Goal: Task Accomplishment & Management: Manage account settings

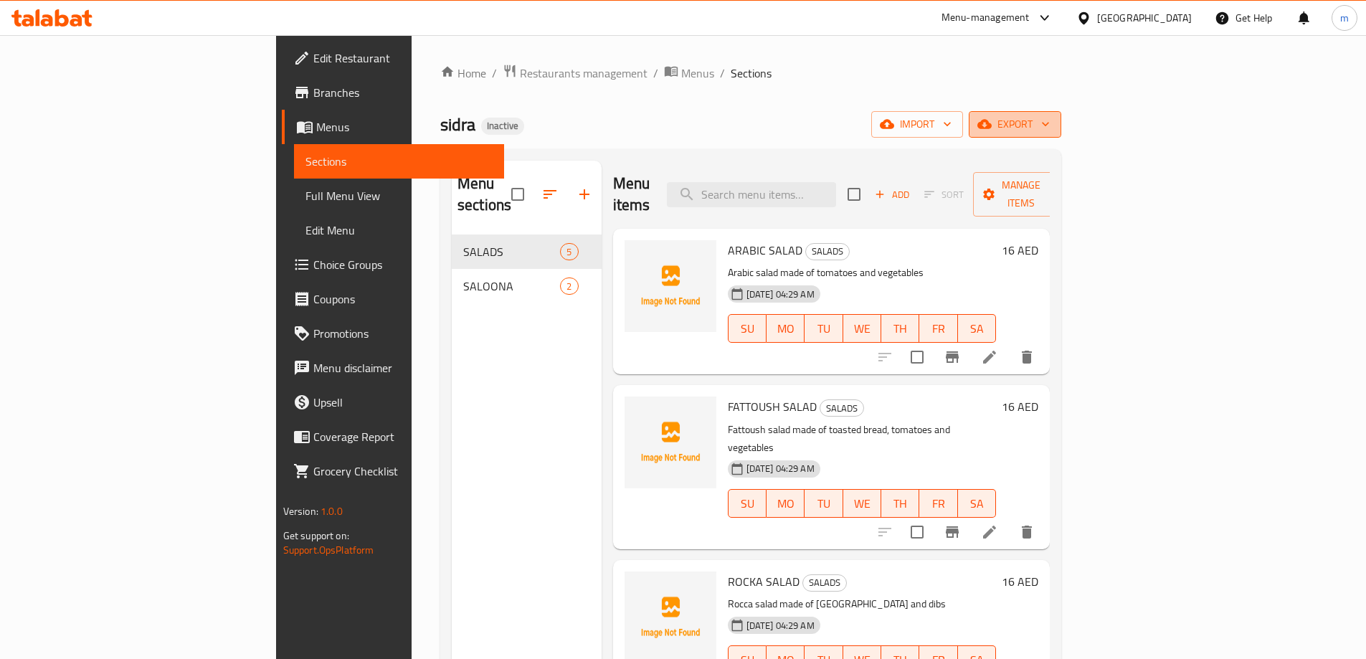
click at [1050, 125] on span "export" at bounding box center [1015, 124] width 70 height 18
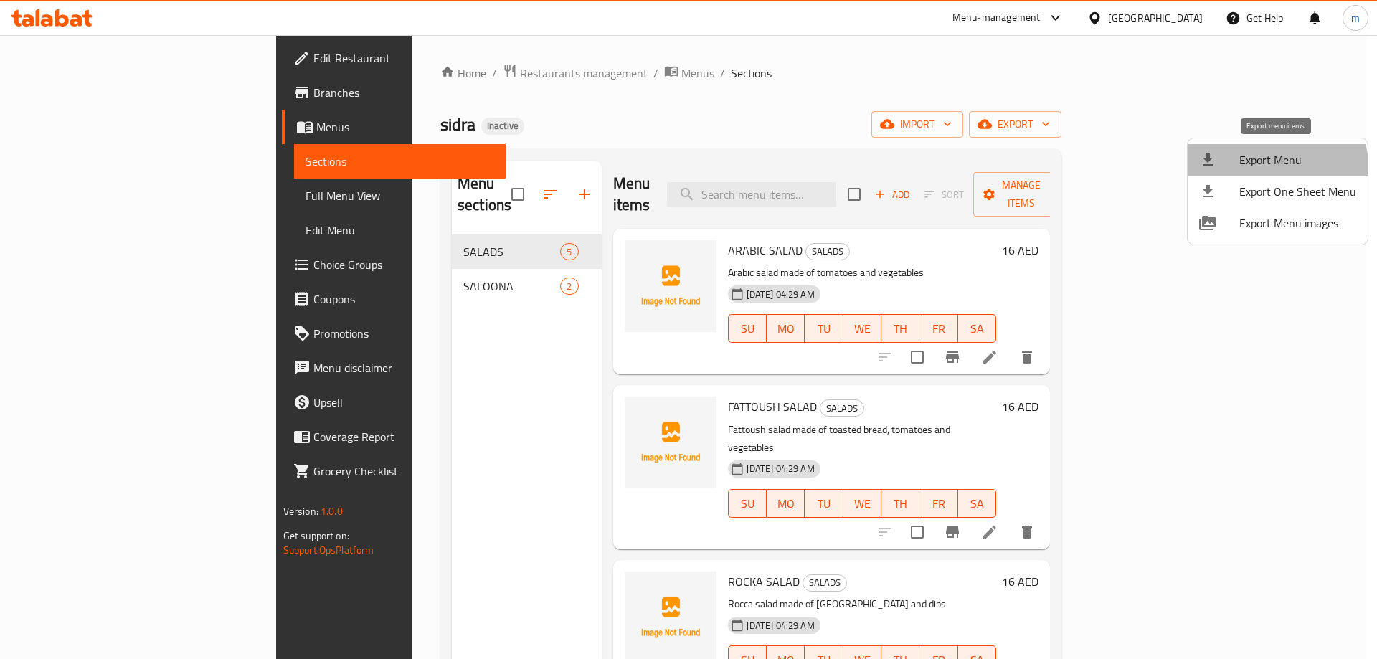
click at [1273, 166] on span "Export Menu" at bounding box center [1297, 159] width 117 height 17
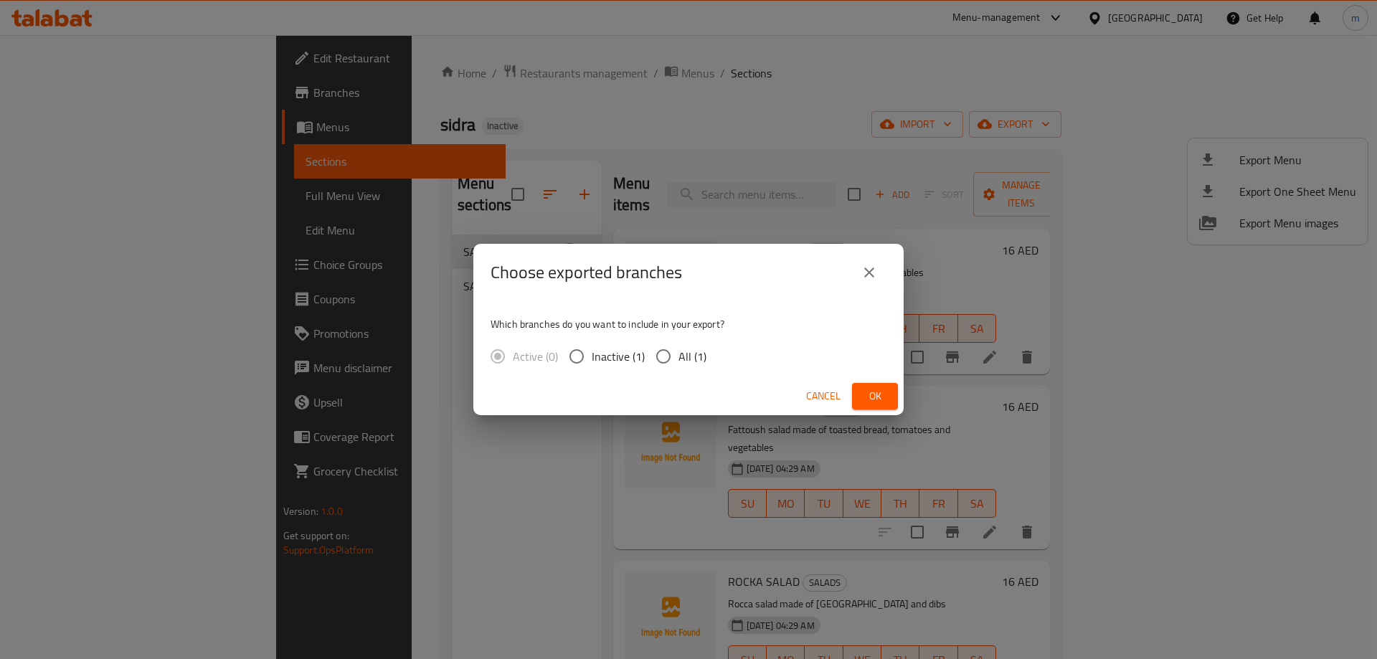
click at [857, 271] on button "close" at bounding box center [869, 272] width 34 height 34
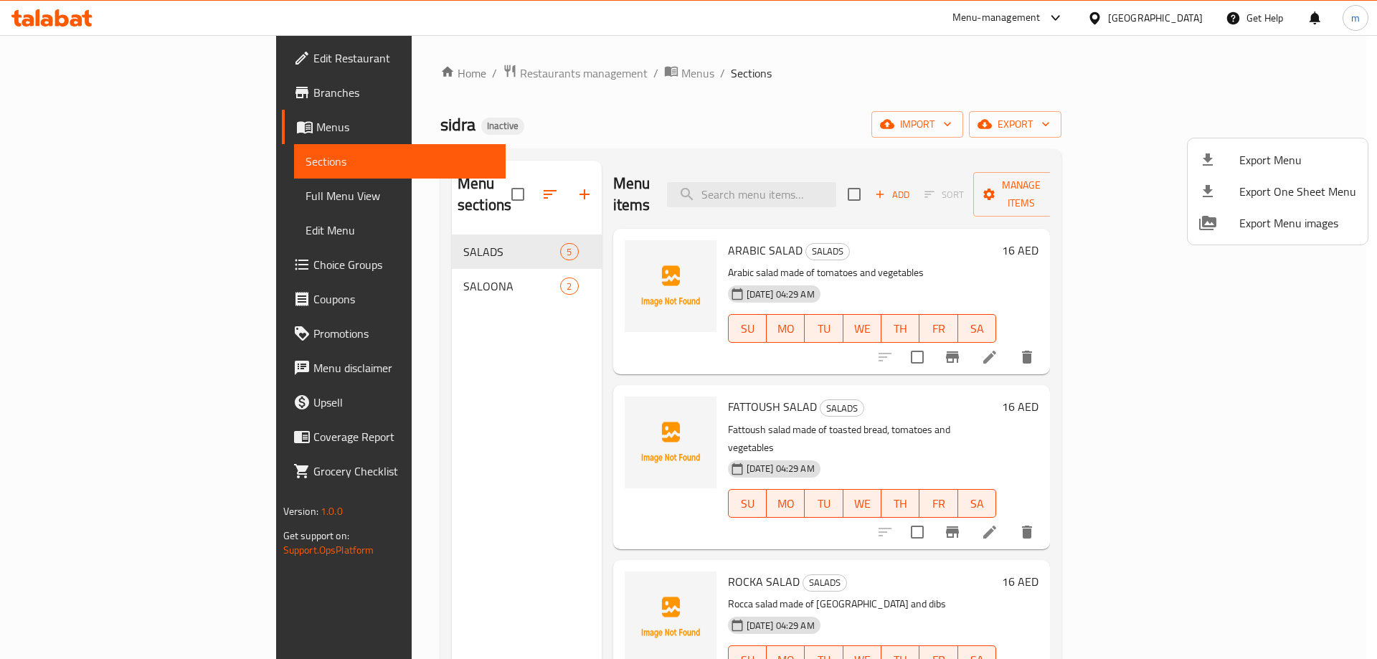
click at [1177, 125] on div at bounding box center [688, 329] width 1377 height 659
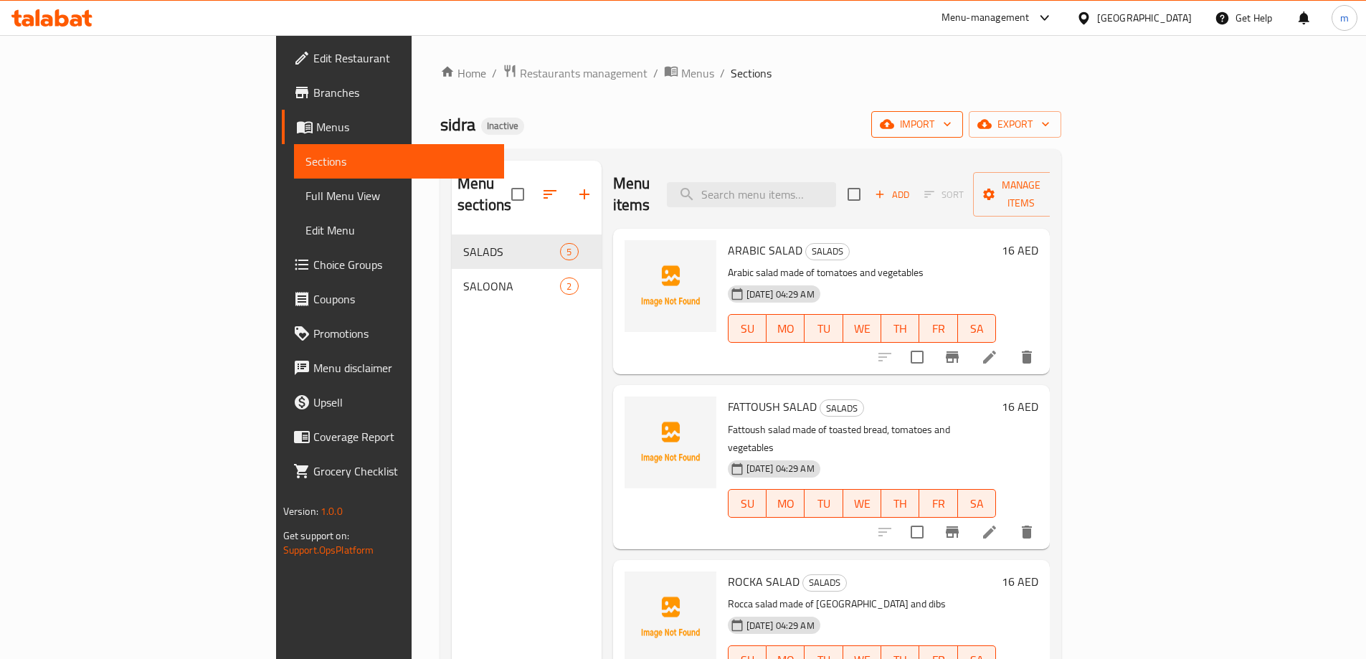
click at [952, 127] on span "import" at bounding box center [917, 124] width 69 height 18
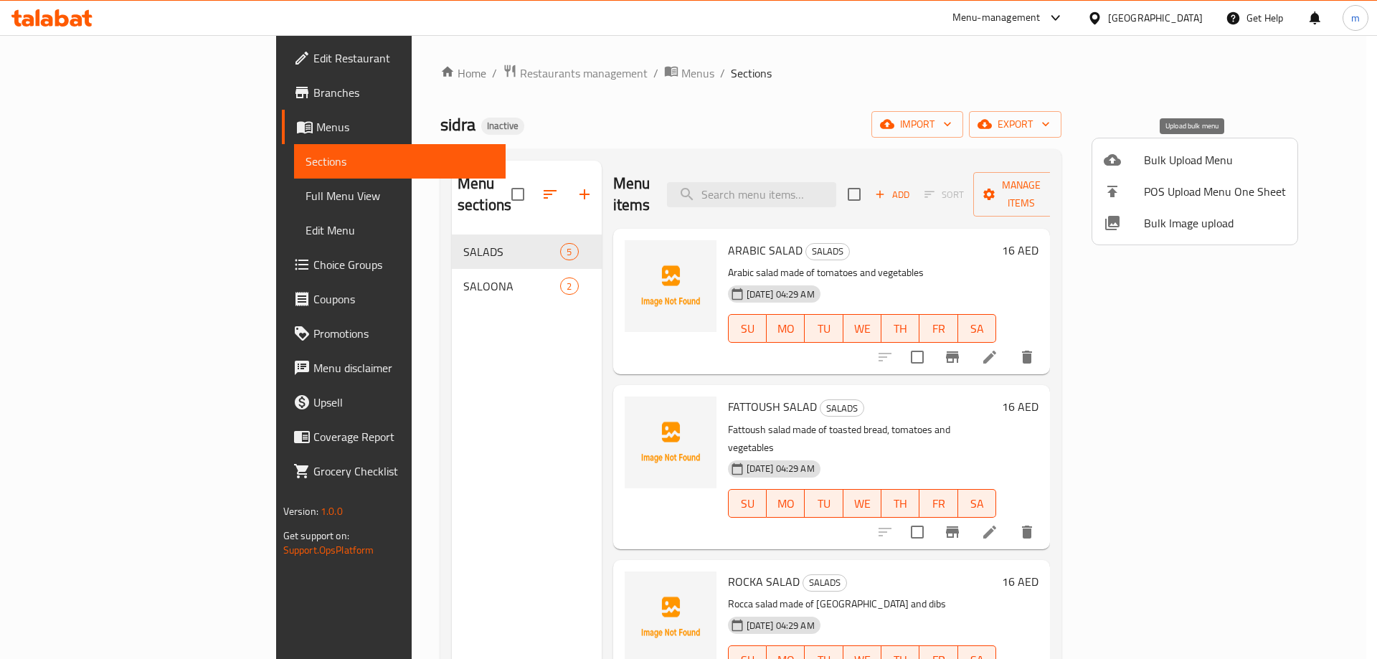
click at [1204, 164] on span "Bulk Upload Menu" at bounding box center [1215, 159] width 142 height 17
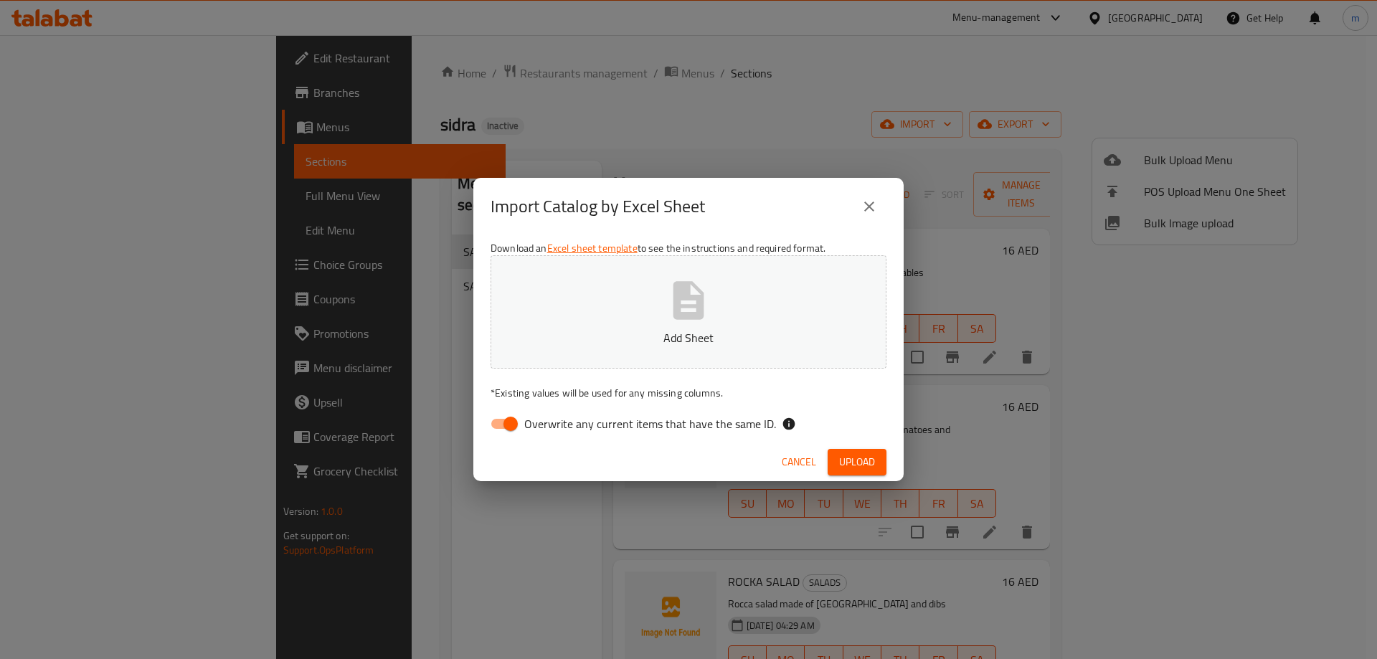
click at [501, 424] on input "Overwrite any current items that have the same ID." at bounding box center [511, 423] width 82 height 27
checkbox input "false"
click at [686, 294] on icon "button" at bounding box center [688, 300] width 31 height 38
click at [874, 454] on span "Upload" at bounding box center [857, 462] width 36 height 18
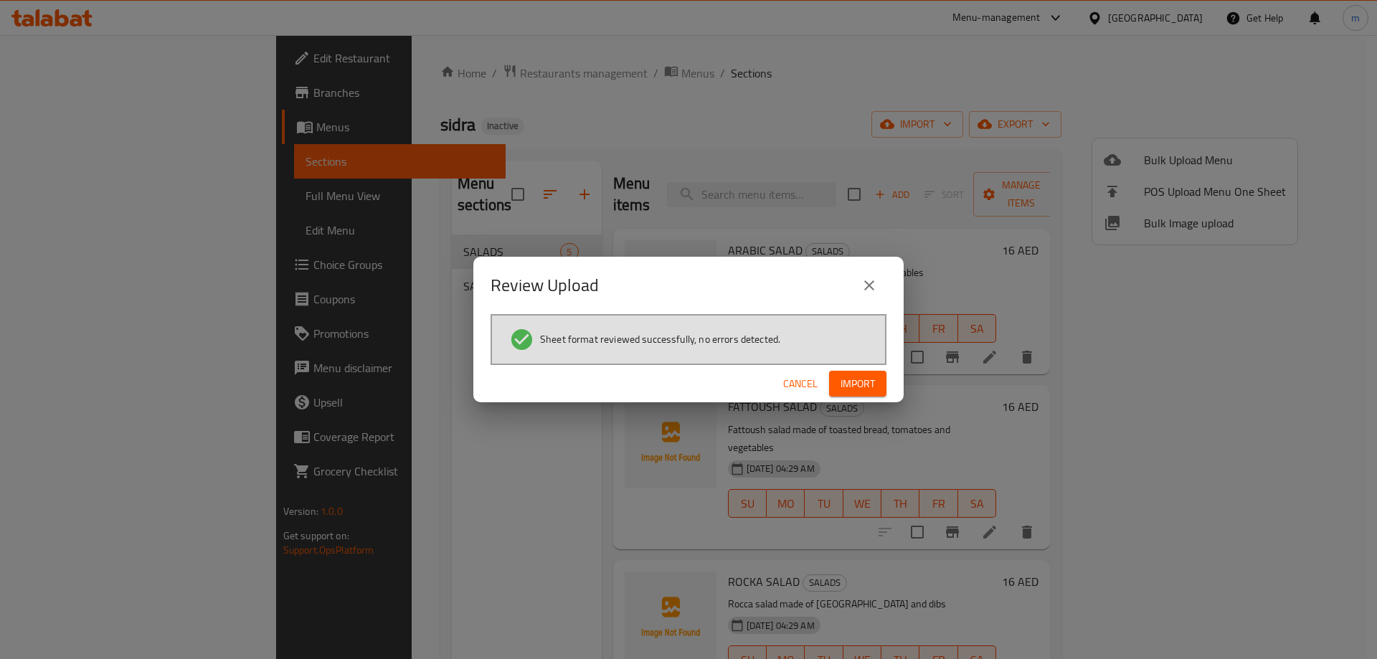
click at [871, 381] on span "Import" at bounding box center [857, 384] width 34 height 18
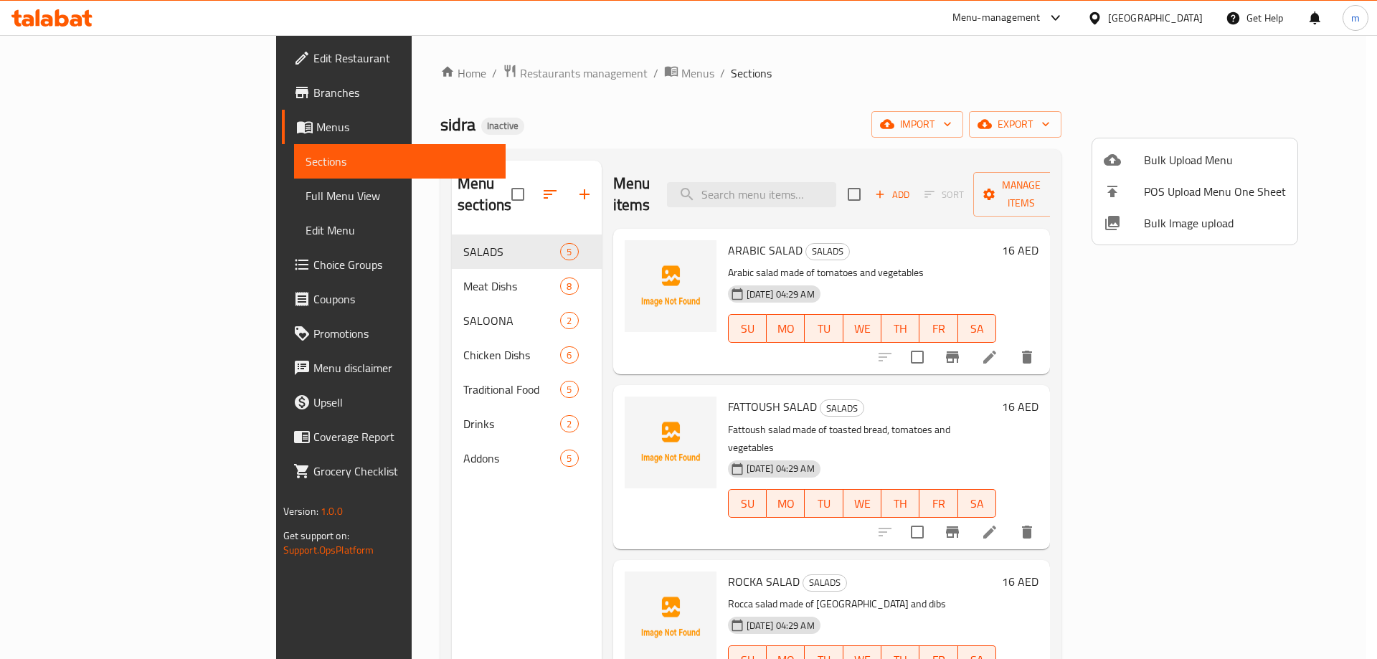
click at [379, 259] on div at bounding box center [688, 329] width 1377 height 659
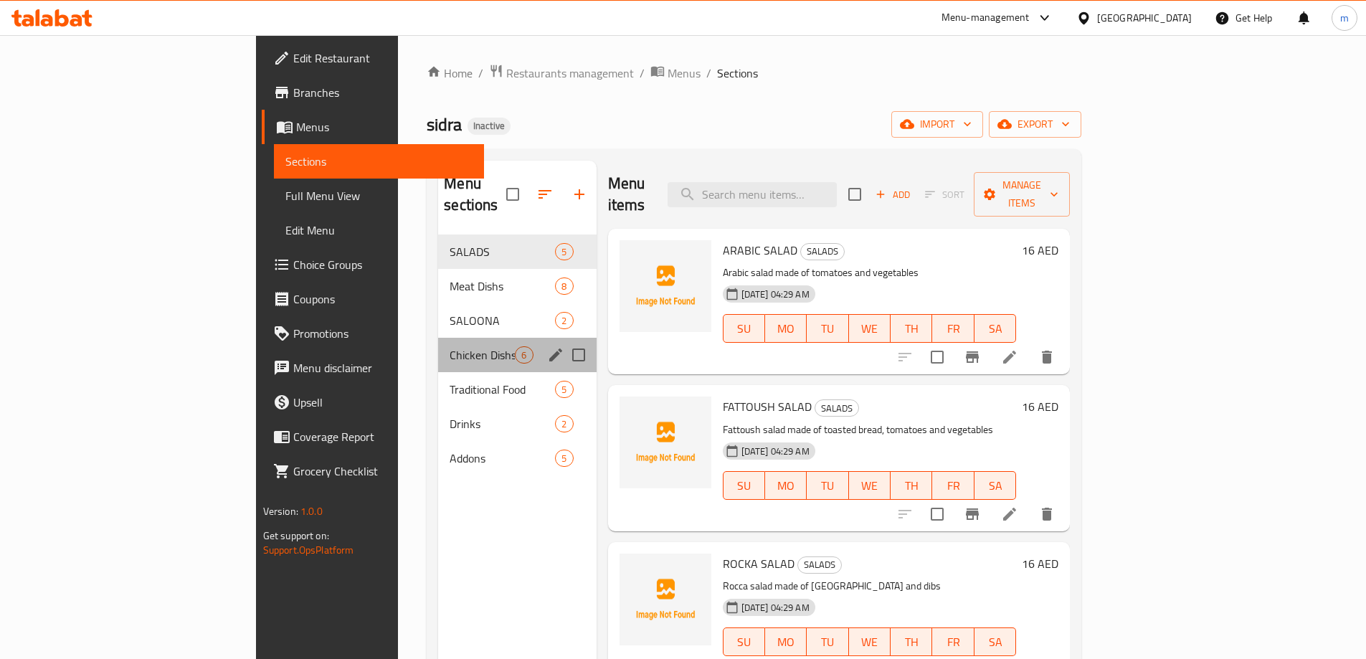
click at [438, 342] on div "Chicken Dishs 6" at bounding box center [517, 355] width 158 height 34
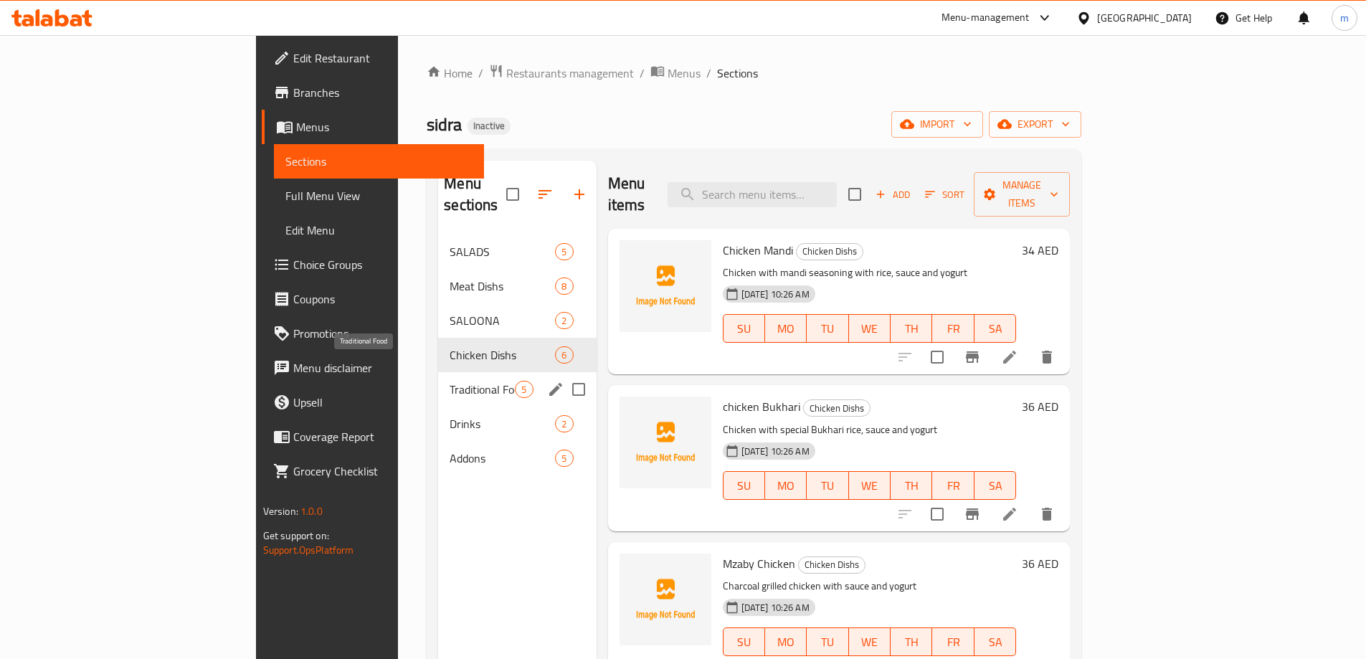
click at [450, 381] on span "Traditional Food" at bounding box center [482, 389] width 65 height 17
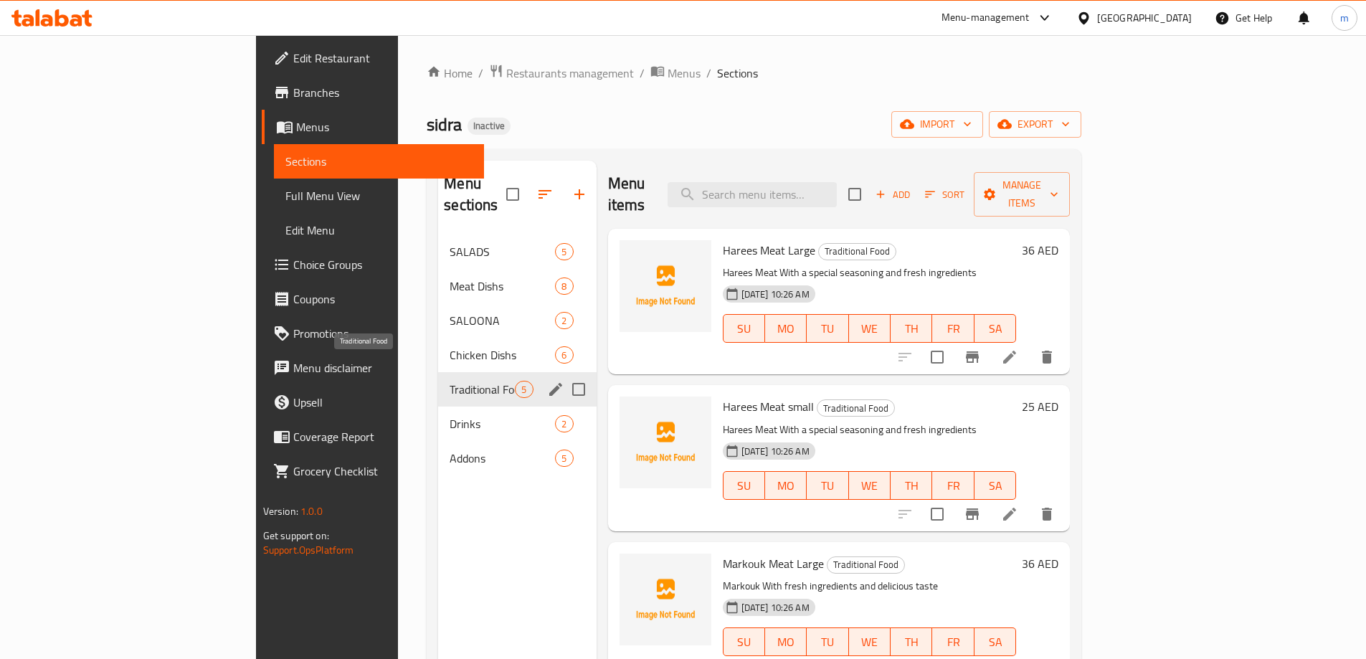
click at [450, 381] on span "Traditional Food" at bounding box center [482, 389] width 65 height 17
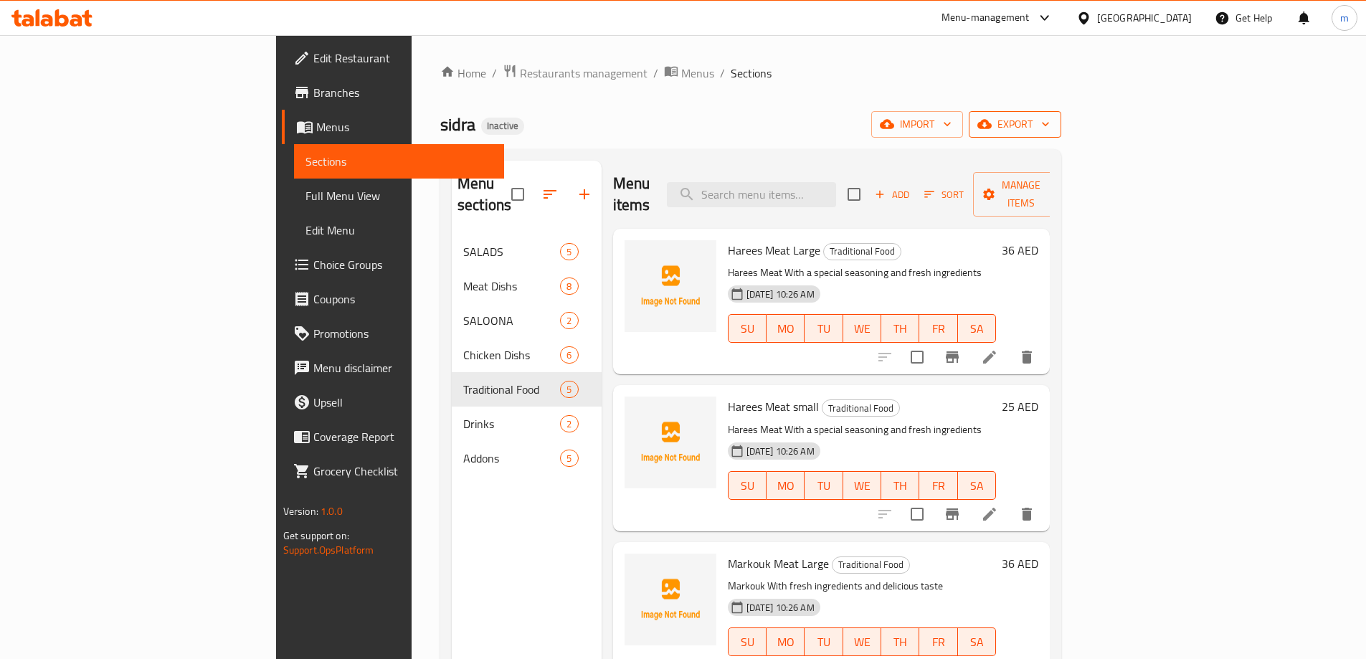
click at [1053, 123] on icon "button" at bounding box center [1045, 124] width 14 height 14
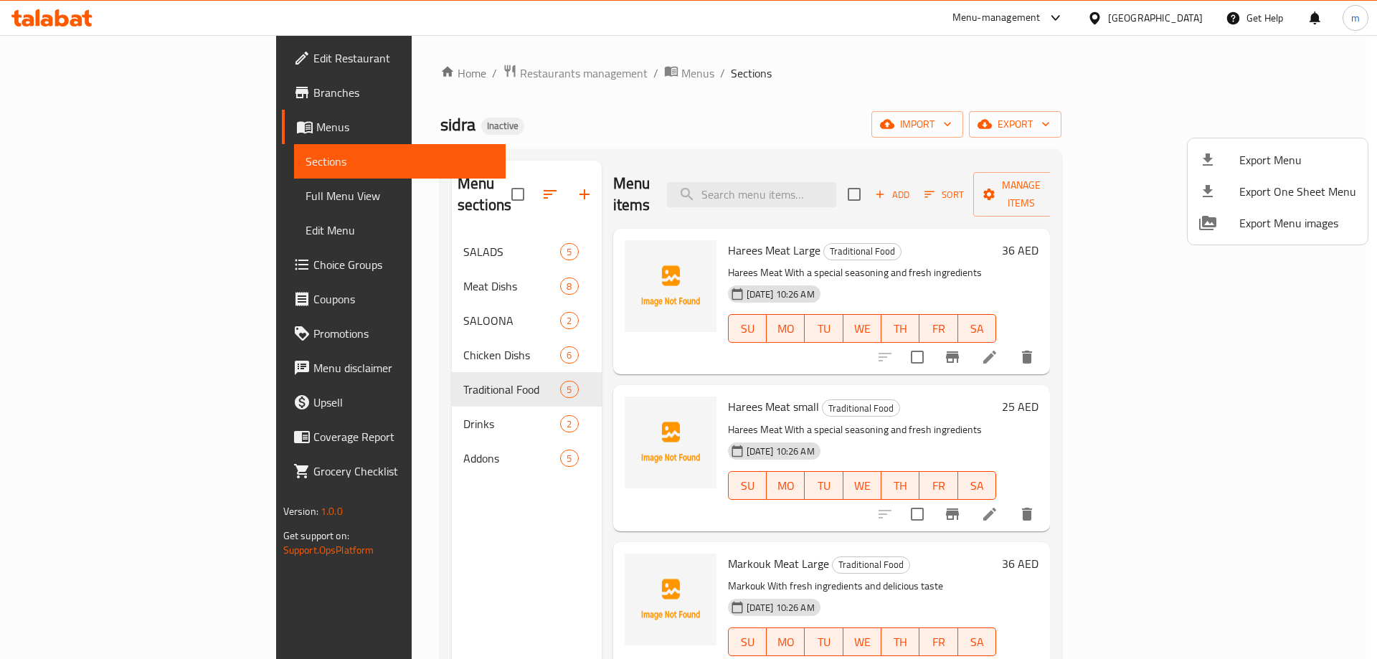
click at [108, 197] on div at bounding box center [688, 329] width 1377 height 659
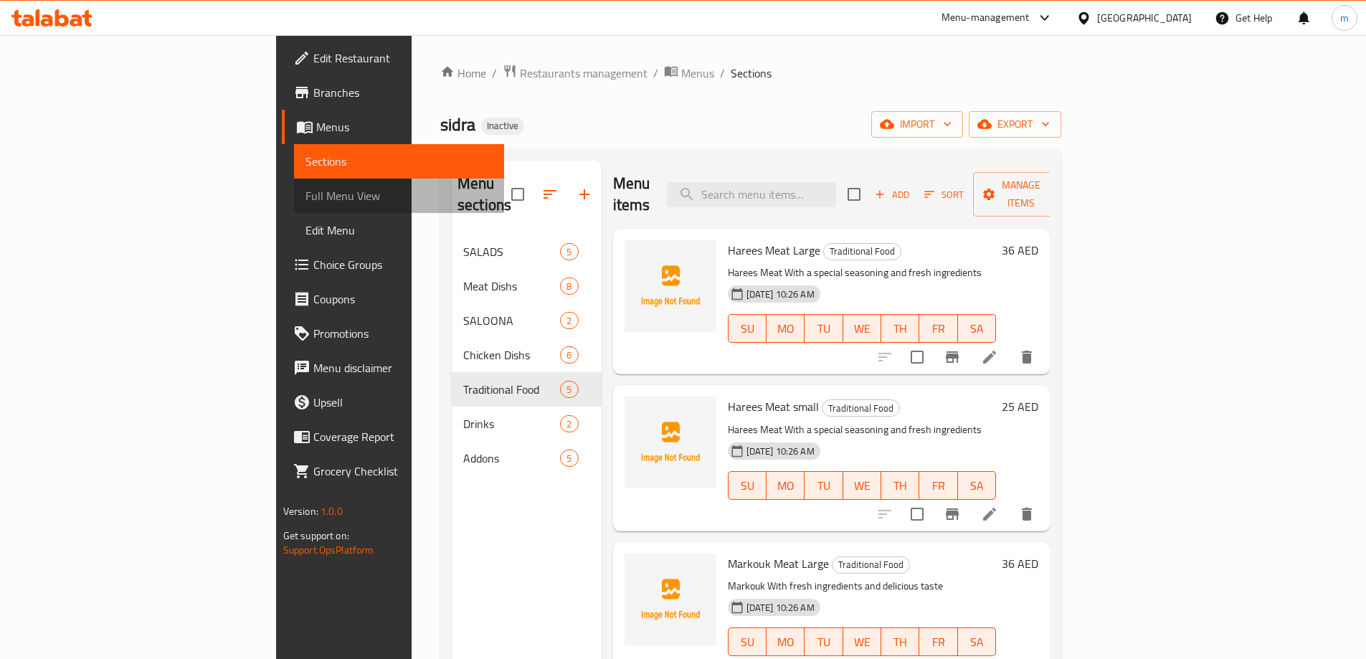
click at [305, 197] on span "Full Menu View" at bounding box center [398, 195] width 187 height 17
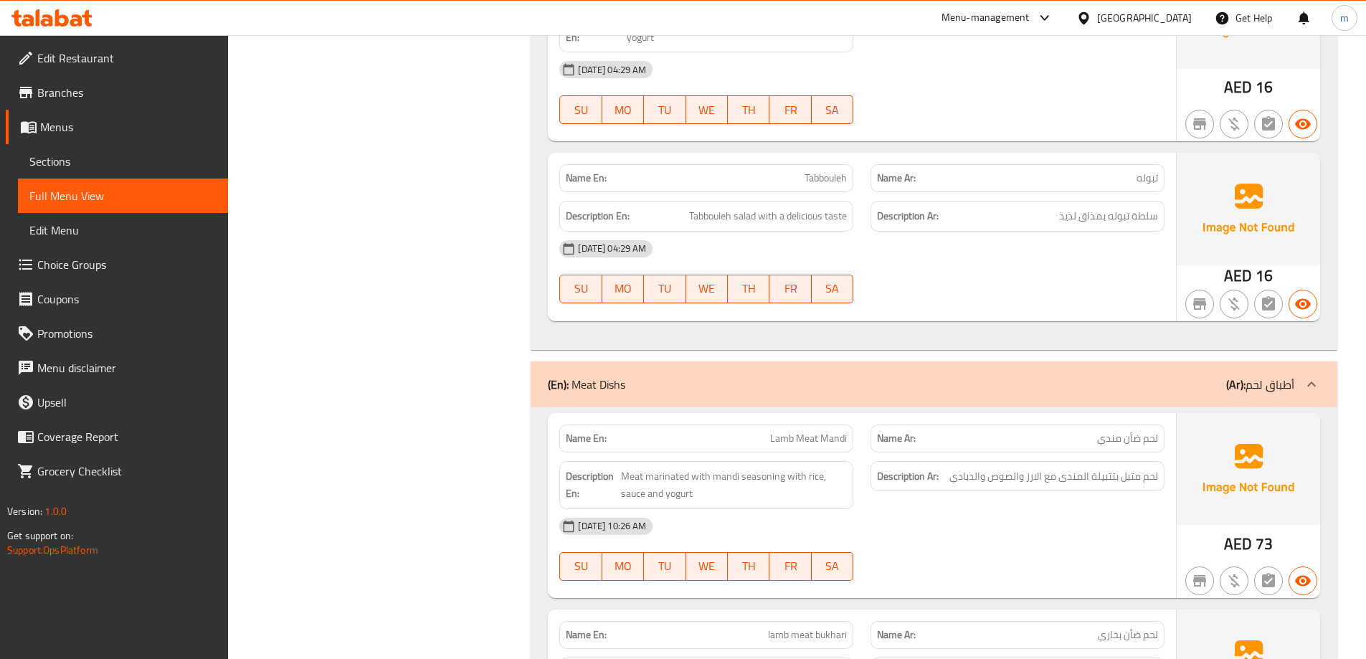
scroll to position [574, 0]
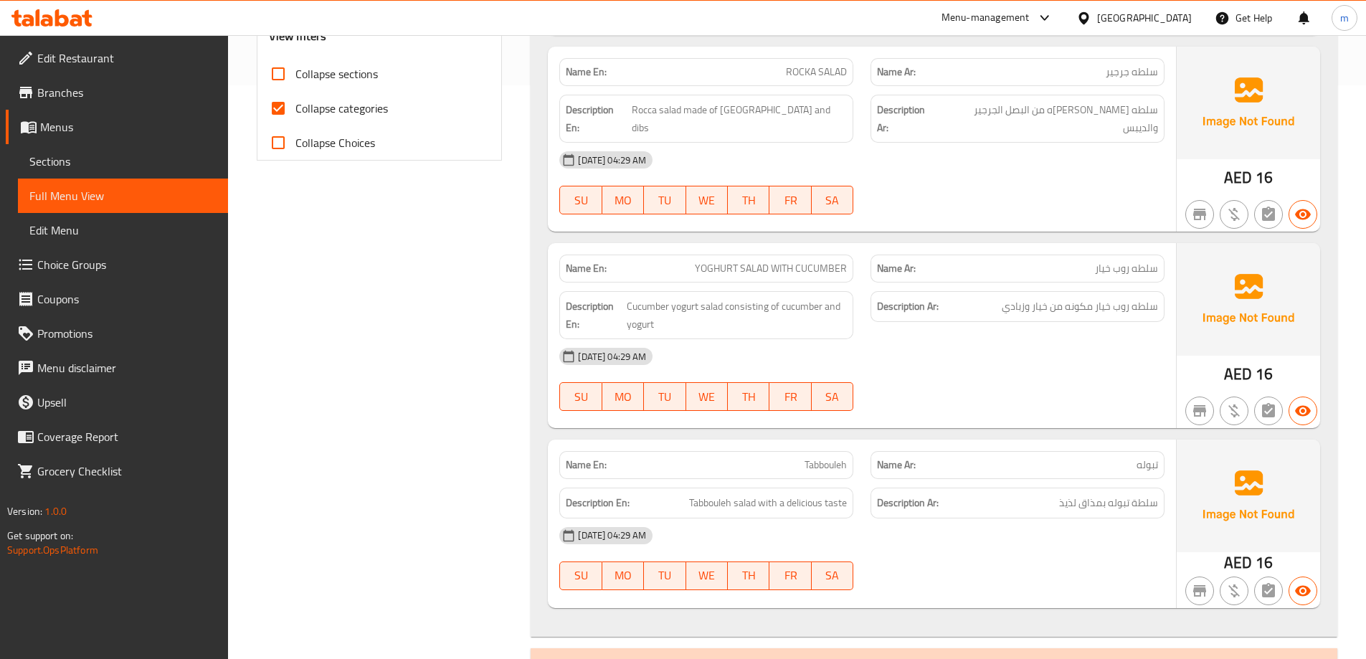
click at [285, 107] on input "Collapse categories" at bounding box center [278, 108] width 34 height 34
checkbox input "false"
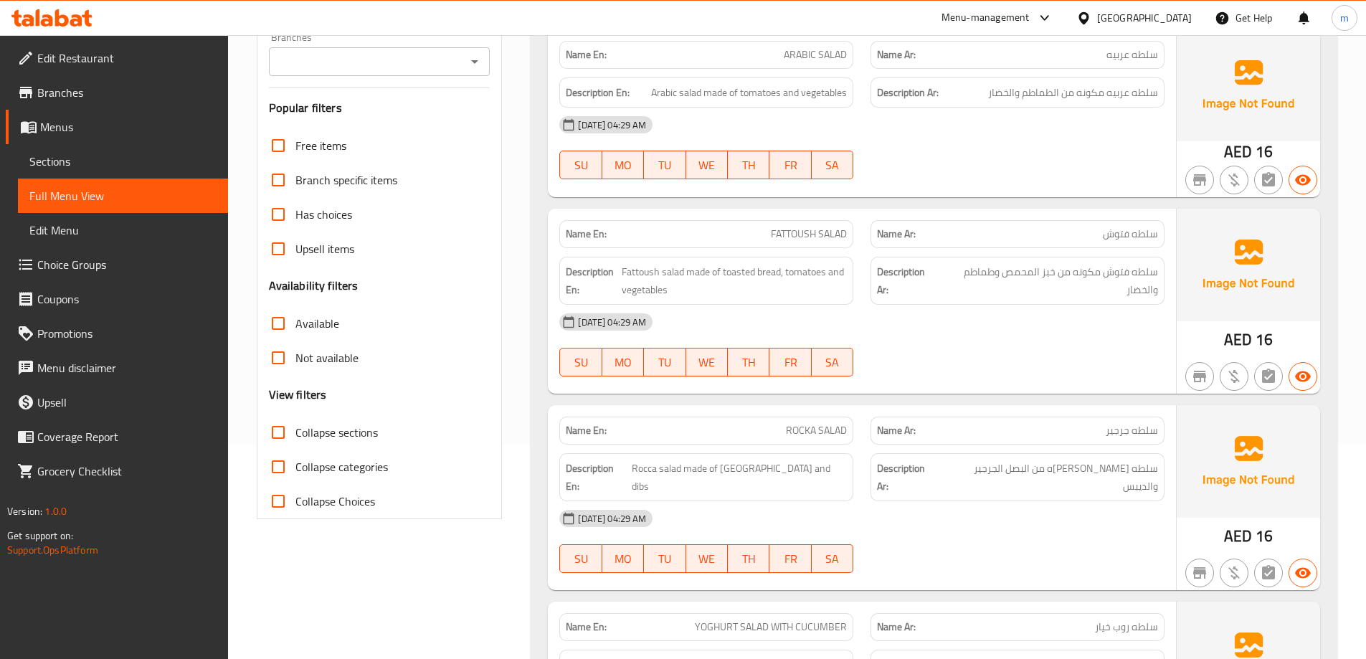
click at [311, 437] on span "Collapse sections" at bounding box center [336, 432] width 82 height 17
click at [295, 437] on input "Collapse sections" at bounding box center [278, 432] width 34 height 34
checkbox input "true"
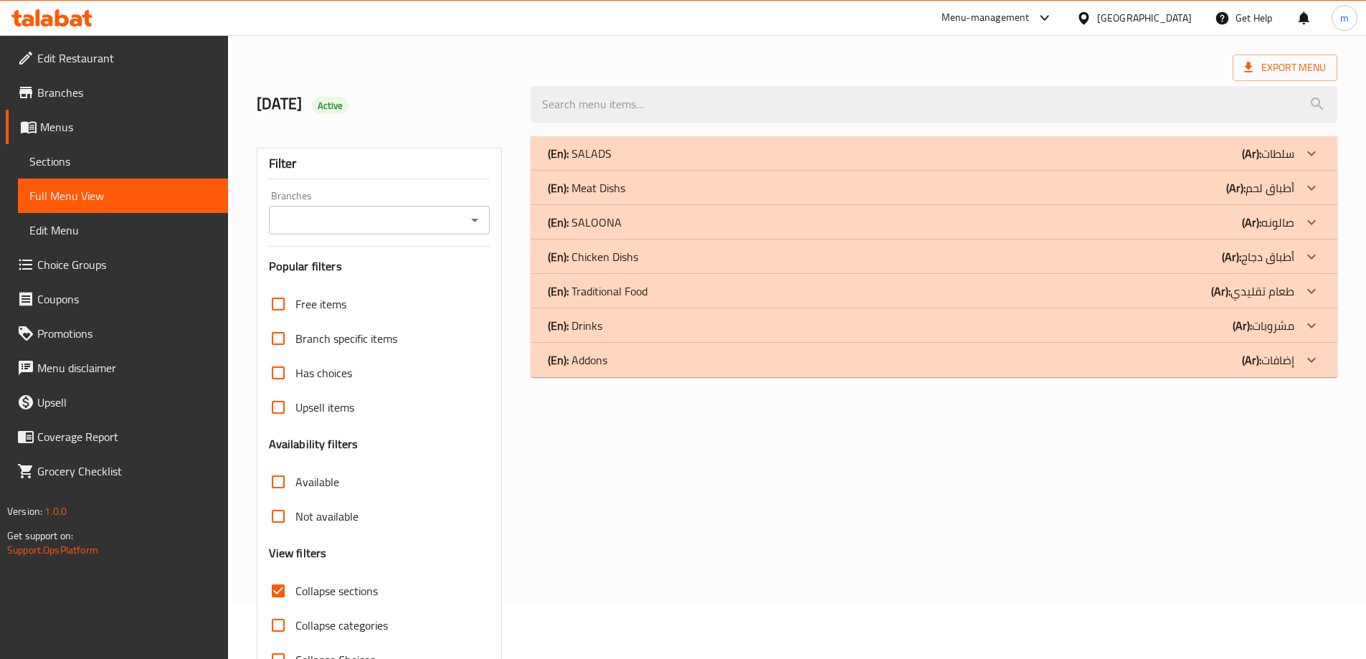
scroll to position [0, 0]
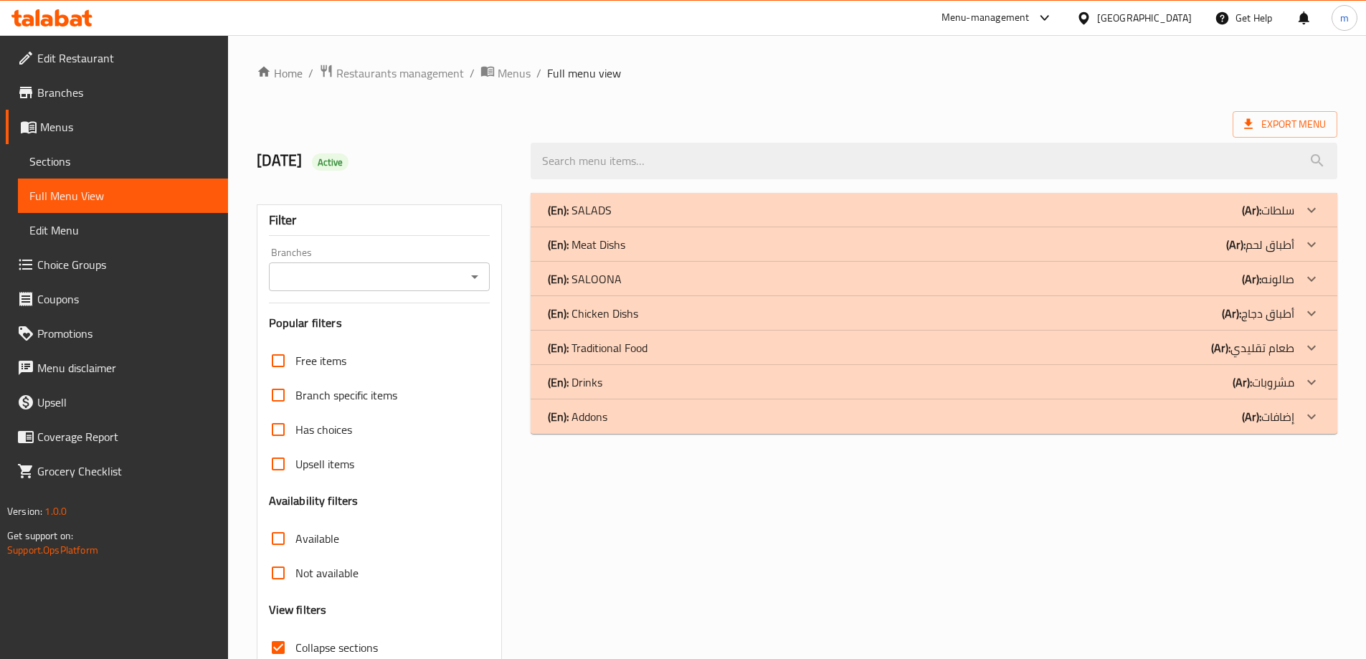
click at [1157, 412] on div "(En): Addons (Ar): إضافات" at bounding box center [921, 416] width 746 height 17
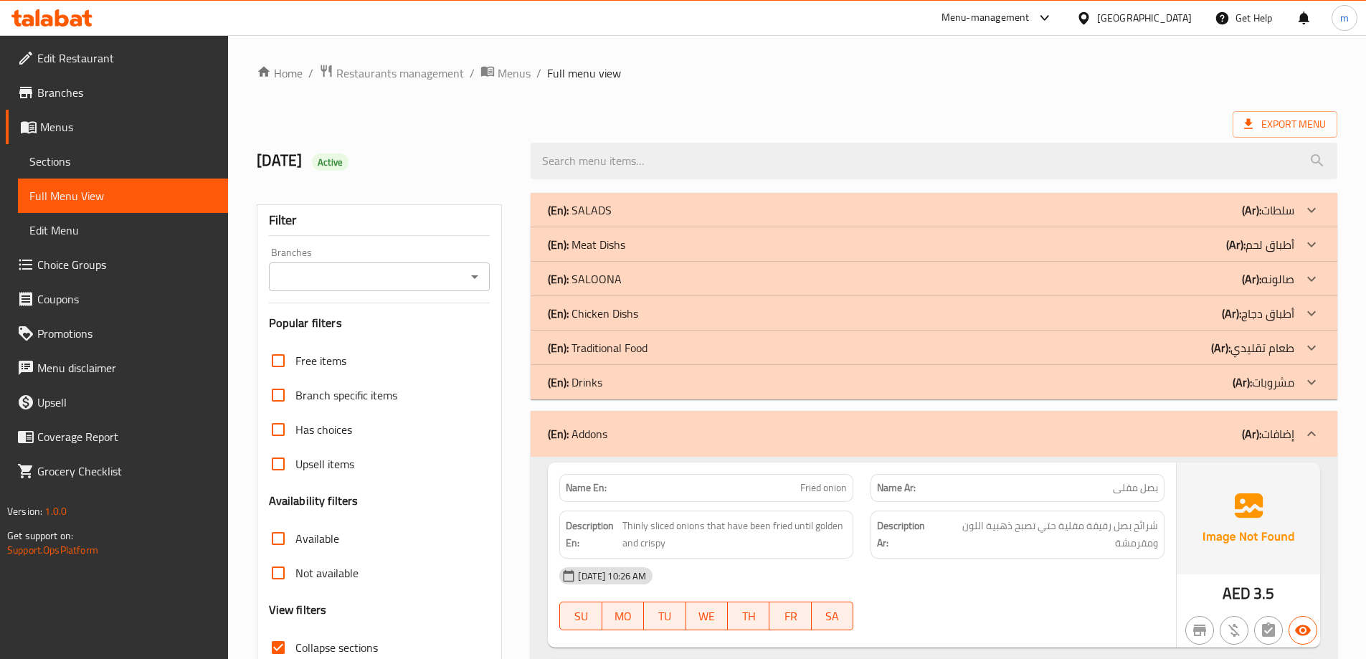
click at [1158, 395] on div "(En): Drinks (Ar): مشروبات" at bounding box center [934, 382] width 807 height 34
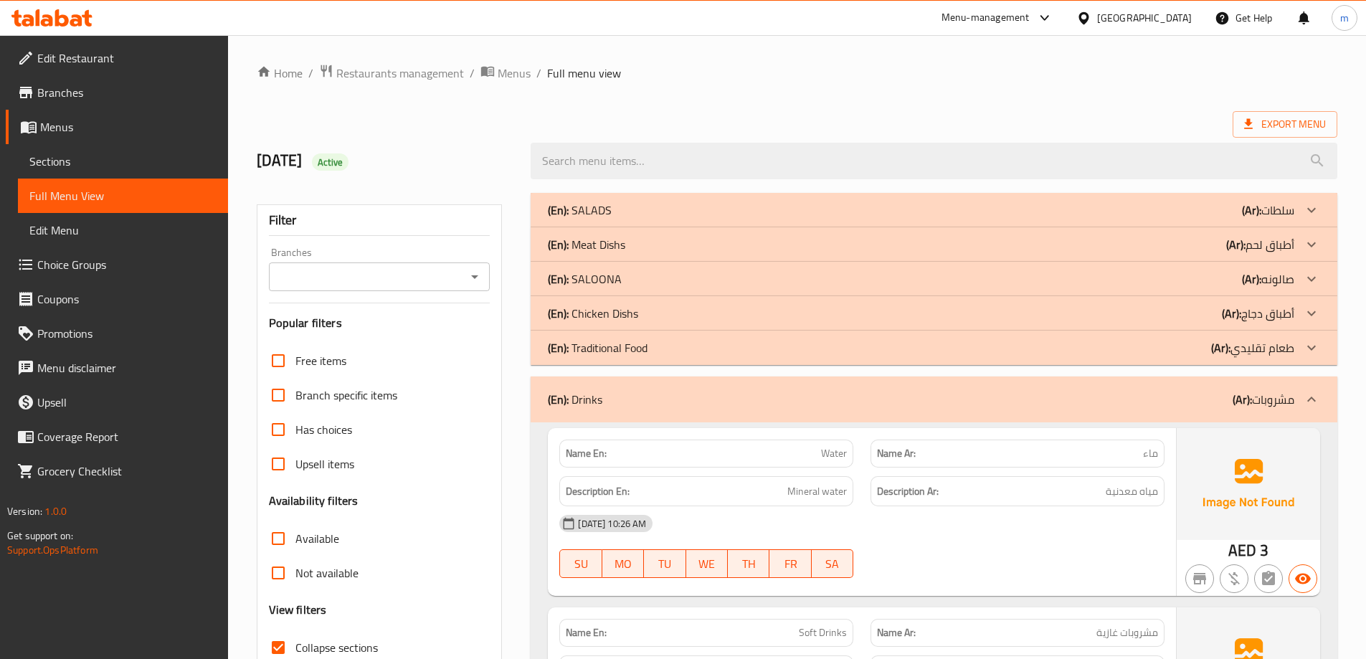
click at [1160, 361] on div "(En): Traditional Food (Ar): طعام تقليدي" at bounding box center [934, 348] width 807 height 34
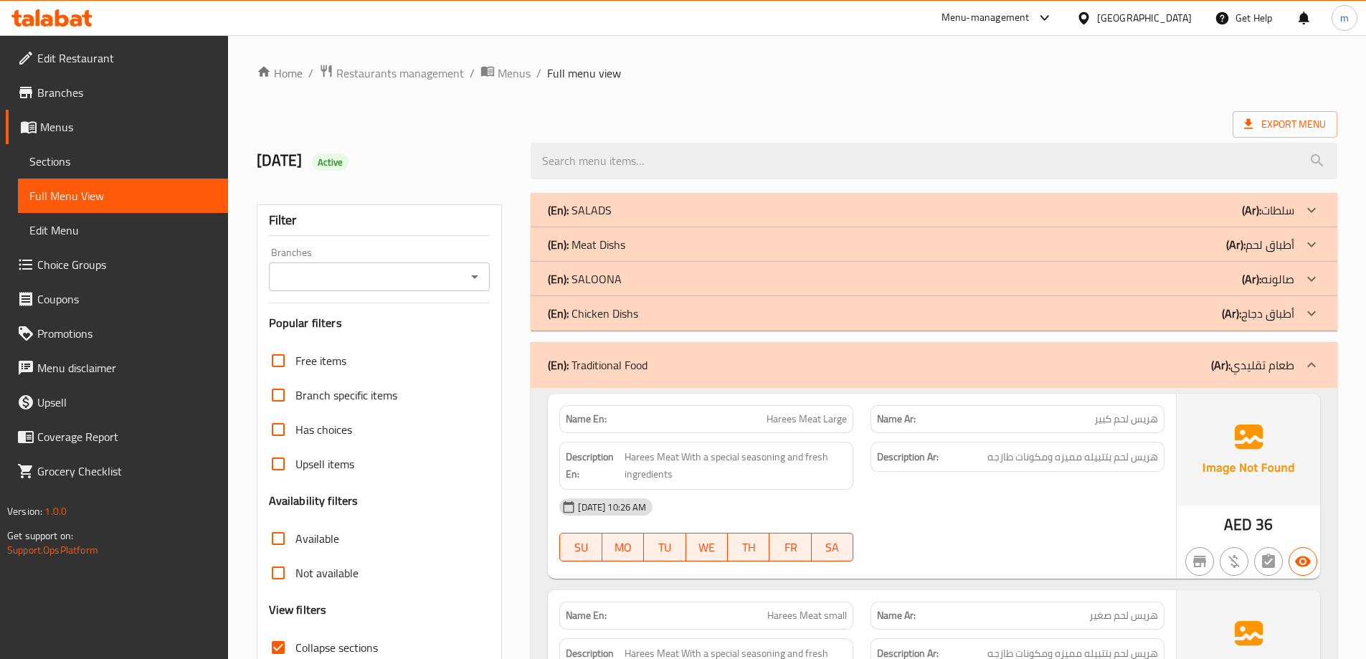
click at [1156, 326] on div "(En): Chicken Dishs (Ar): أطباق دجاج" at bounding box center [934, 313] width 807 height 34
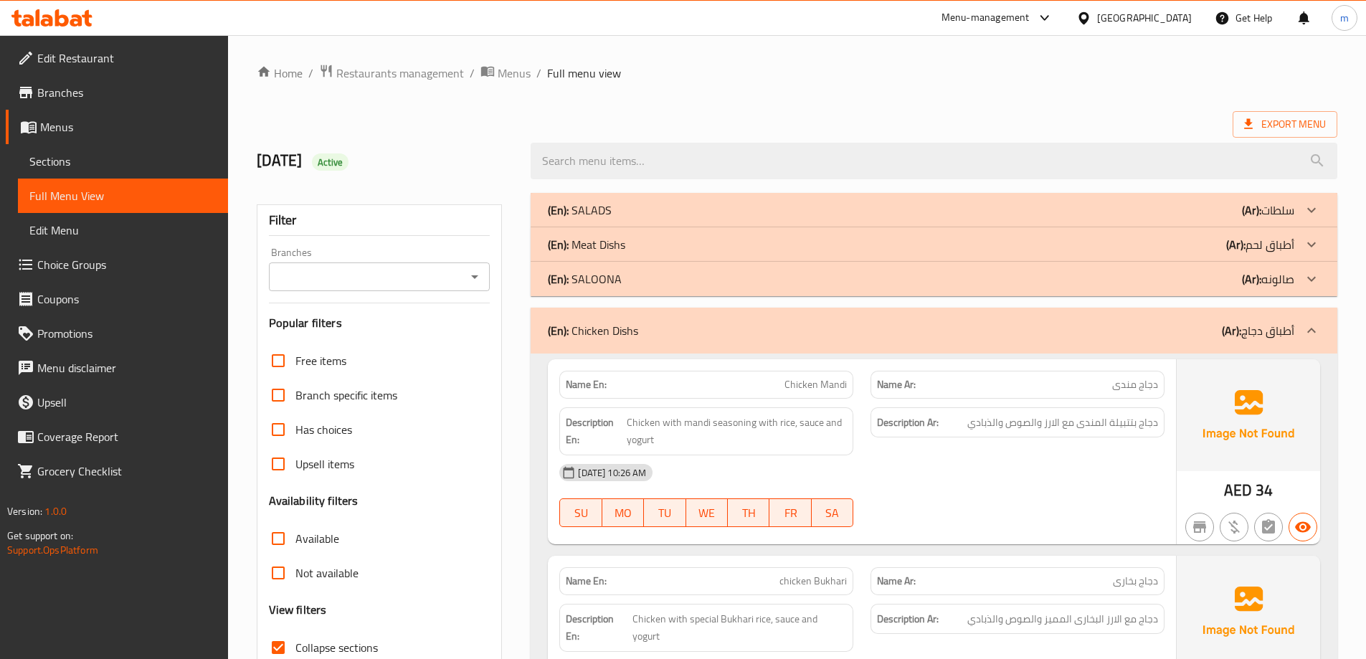
click at [1152, 255] on div "(En): Meat Dishs (Ar): أطباق لحم" at bounding box center [934, 244] width 807 height 34
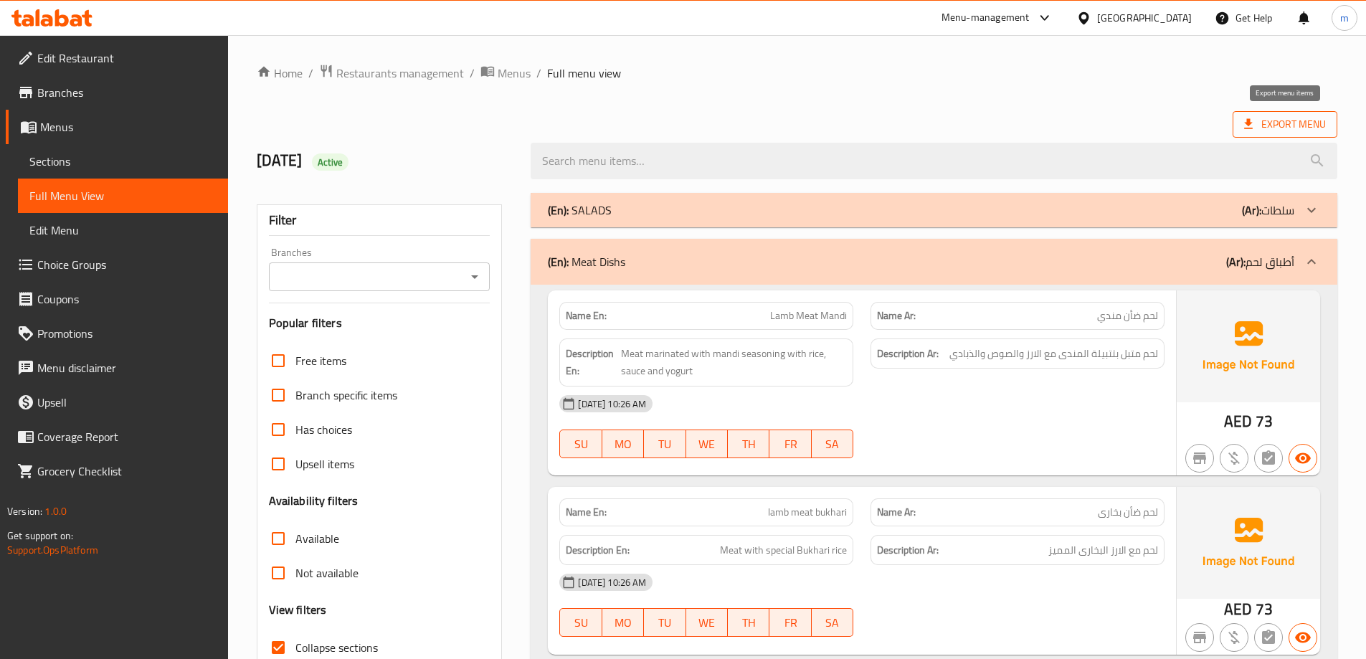
click at [1296, 115] on span "Export Menu" at bounding box center [1285, 124] width 82 height 18
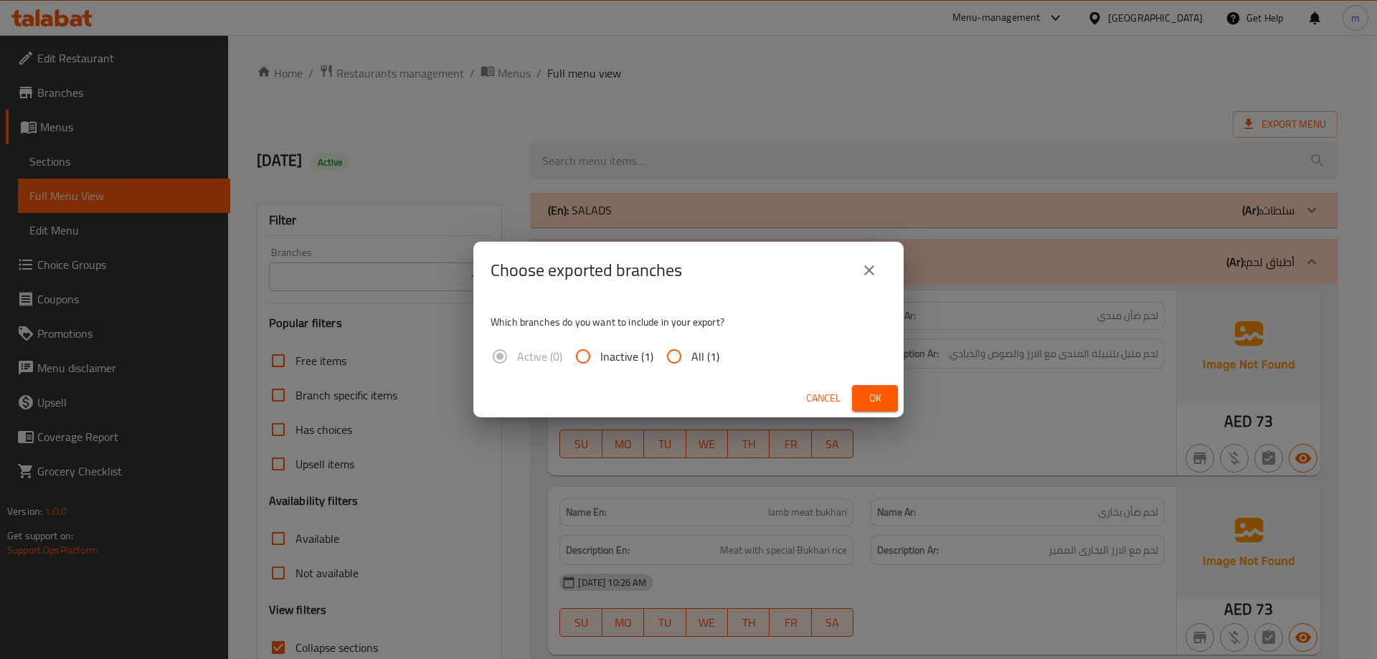
click at [681, 353] on input "All (1)" at bounding box center [674, 356] width 34 height 34
radio input "true"
click at [879, 397] on span "Ok" at bounding box center [874, 398] width 23 height 18
